Goal: Obtain resource: Obtain resource

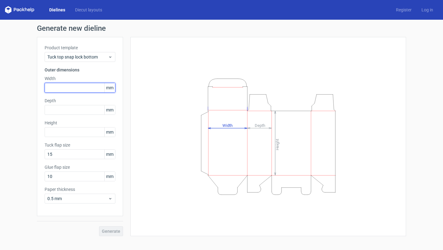
click at [94, 87] on input "text" at bounding box center [80, 88] width 71 height 10
type input "89"
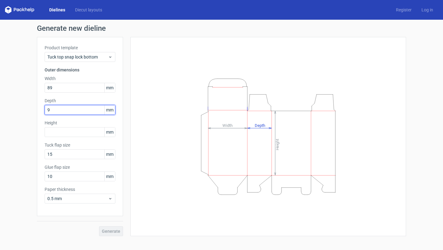
type input "9"
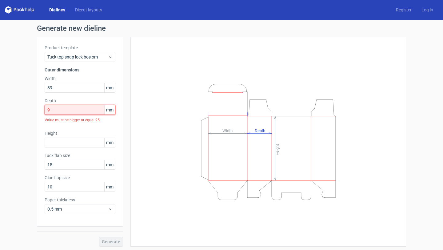
click at [76, 105] on input "9" at bounding box center [80, 110] width 71 height 10
click at [76, 112] on input "9" at bounding box center [80, 110] width 71 height 10
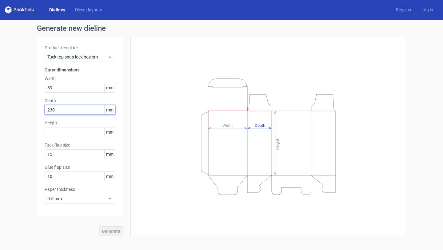
type input "230"
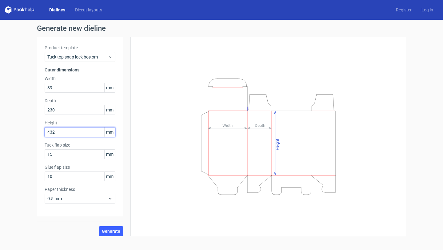
click at [69, 134] on input "432" at bounding box center [80, 132] width 71 height 10
type input "430"
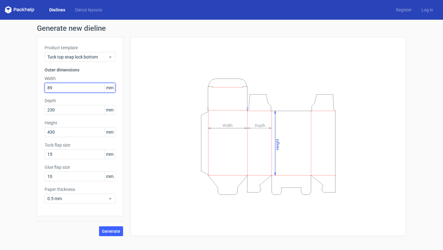
click at [72, 83] on input "89" at bounding box center [80, 88] width 71 height 10
click at [72, 87] on input "89" at bounding box center [80, 88] width 71 height 10
type input "90"
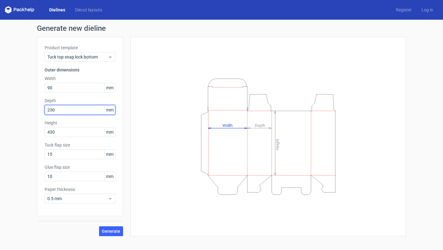
click at [70, 110] on input "230" at bounding box center [80, 110] width 71 height 10
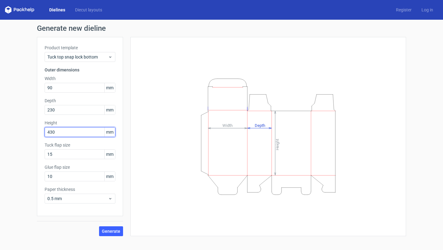
click at [67, 135] on input "430" at bounding box center [80, 132] width 71 height 10
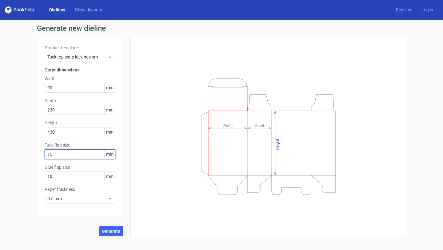
click at [68, 158] on input "15" at bounding box center [80, 154] width 71 height 10
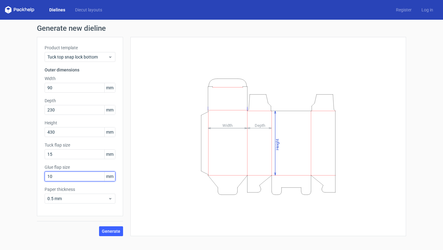
click at [66, 178] on input "10" at bounding box center [80, 176] width 71 height 10
click at [106, 232] on span "Generate" at bounding box center [111, 231] width 18 height 4
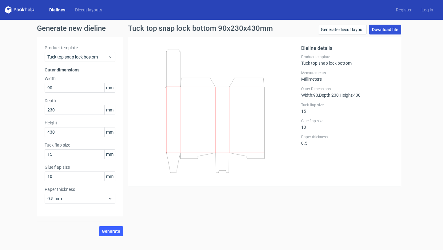
click at [381, 33] on link "Download file" at bounding box center [385, 30] width 32 height 10
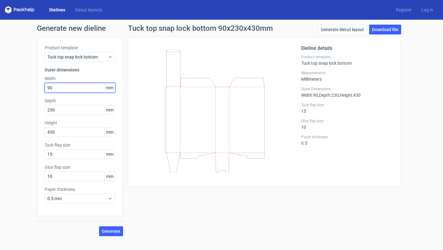
click at [75, 87] on input "90" at bounding box center [80, 88] width 71 height 10
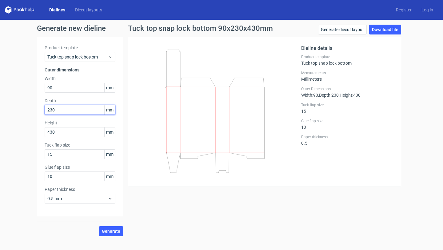
click at [70, 110] on input "230" at bounding box center [80, 110] width 71 height 10
type input "90"
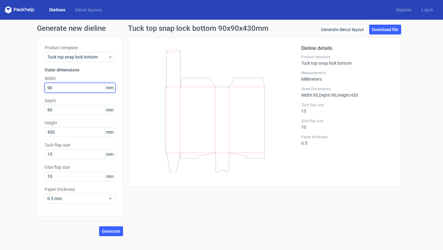
click at [67, 85] on input "90" at bounding box center [80, 88] width 71 height 10
type input "230"
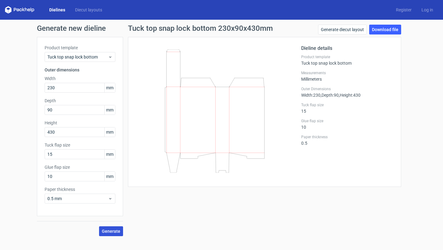
click at [113, 232] on span "Generate" at bounding box center [111, 231] width 18 height 4
click at [205, 209] on div "Tuck top snap lock bottom 230x90x430mm Generate diecut layout Download file Die…" at bounding box center [264, 130] width 283 height 211
click at [390, 29] on link "Download file" at bounding box center [385, 30] width 32 height 10
click at [190, 80] on icon at bounding box center [215, 111] width 148 height 123
click at [81, 131] on input "430" at bounding box center [80, 132] width 71 height 10
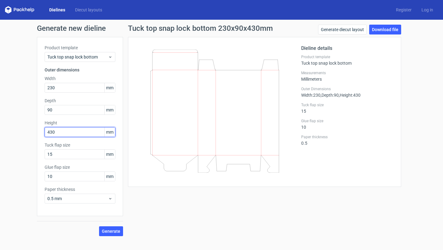
click at [81, 131] on input "430" at bounding box center [80, 132] width 71 height 10
type input "355"
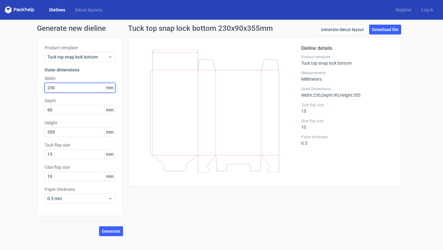
click at [74, 89] on input "230" at bounding box center [80, 88] width 71 height 10
type input "215"
click at [115, 231] on span "Generate" at bounding box center [111, 231] width 18 height 4
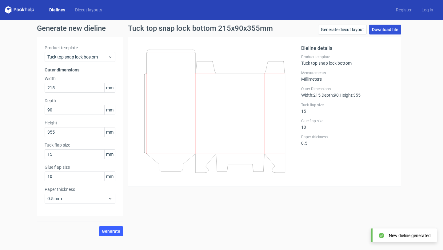
click at [377, 30] on link "Download file" at bounding box center [385, 30] width 32 height 10
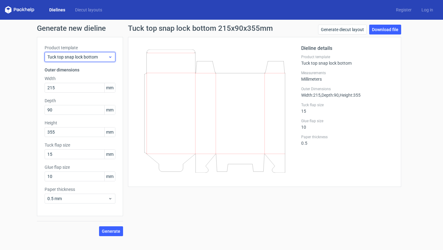
click at [109, 58] on icon at bounding box center [110, 56] width 5 height 5
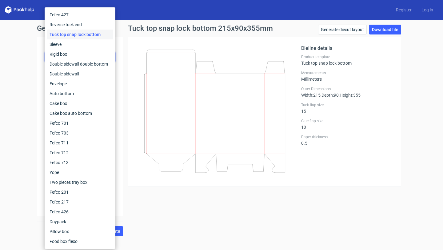
click at [7, 101] on div "Generate new dieline Product template Tuck top snap lock bottom Outer dimension…" at bounding box center [221, 130] width 443 height 221
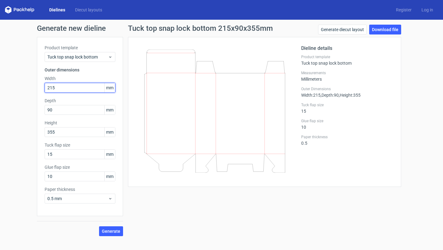
click at [84, 87] on input "215" at bounding box center [80, 88] width 71 height 10
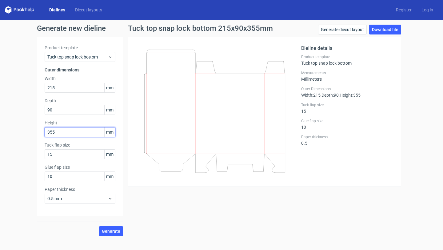
click at [70, 133] on input "355" at bounding box center [80, 132] width 71 height 10
type input "483"
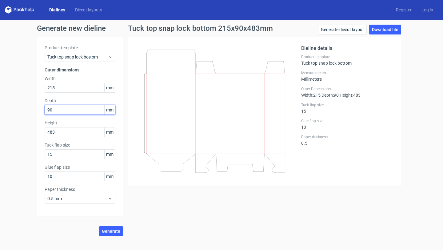
click at [70, 113] on input "90" at bounding box center [80, 110] width 71 height 10
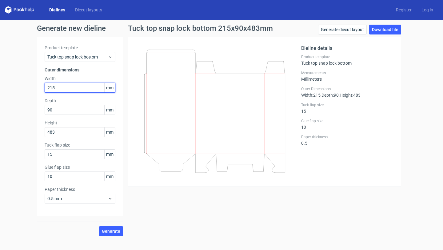
click at [68, 89] on input "215" at bounding box center [80, 88] width 71 height 10
type input "230"
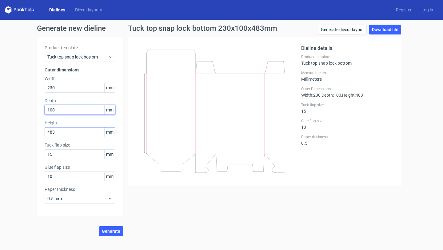
type input "100"
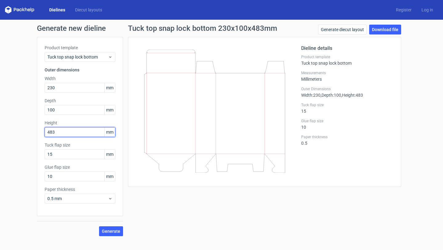
click at [81, 133] on input "483" at bounding box center [80, 132] width 71 height 10
type input "480"
click at [113, 231] on span "Generate" at bounding box center [111, 231] width 18 height 4
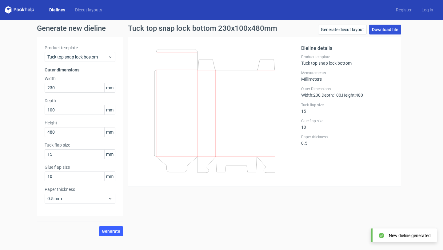
click at [389, 30] on link "Download file" at bounding box center [385, 30] width 32 height 10
click at [424, 57] on div "Generate new dieline Product template Tuck top snap lock bottom Outer dimension…" at bounding box center [221, 130] width 443 height 221
click at [340, 188] on div "Tuck top snap lock bottom 230x100x480mm Generate diecut layout Download file Di…" at bounding box center [264, 130] width 283 height 211
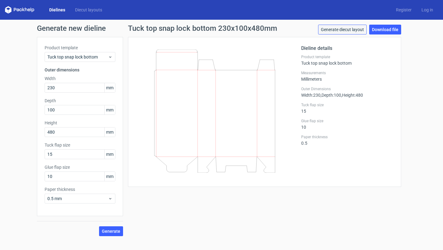
click at [340, 28] on link "Generate diecut layout" at bounding box center [342, 30] width 49 height 10
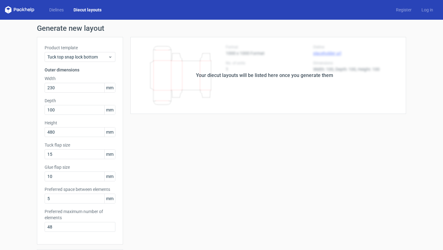
scroll to position [126, 0]
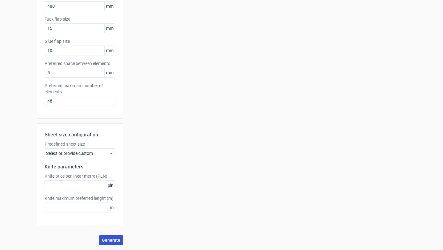
click at [111, 240] on span "Generate" at bounding box center [111, 240] width 18 height 4
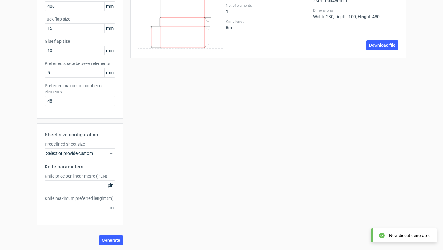
scroll to position [0, 0]
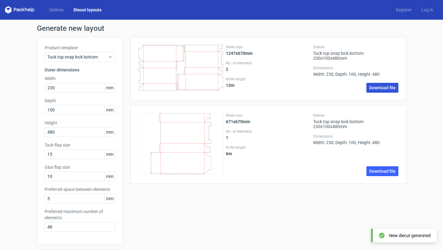
click at [380, 87] on link "Download file" at bounding box center [382, 88] width 32 height 10
click at [379, 174] on link "Download file" at bounding box center [382, 171] width 32 height 10
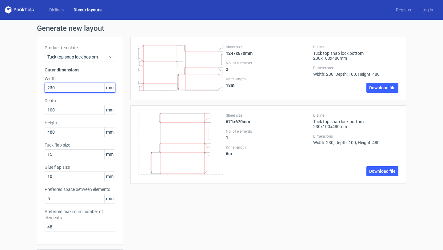
click at [79, 84] on input "230" at bounding box center [80, 88] width 71 height 10
type input "215"
type input "90"
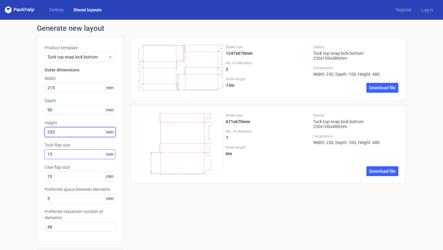
type input "355"
click at [71, 151] on input "15" at bounding box center [80, 154] width 71 height 10
type input "25"
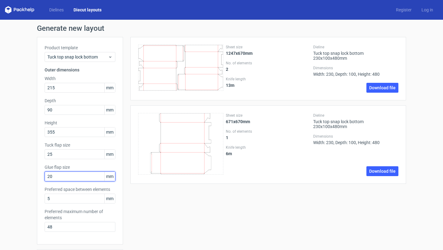
type input "20"
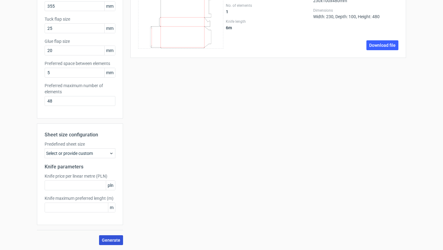
click at [108, 238] on span "Generate" at bounding box center [111, 240] width 18 height 4
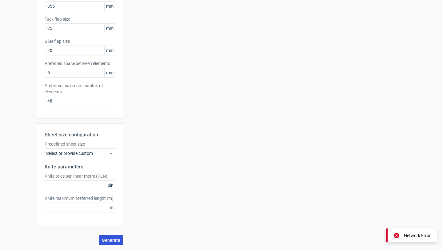
click at [113, 238] on span "Generate" at bounding box center [111, 240] width 18 height 4
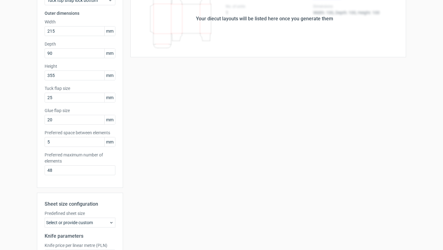
scroll to position [0, 0]
